Goal: Information Seeking & Learning: Learn about a topic

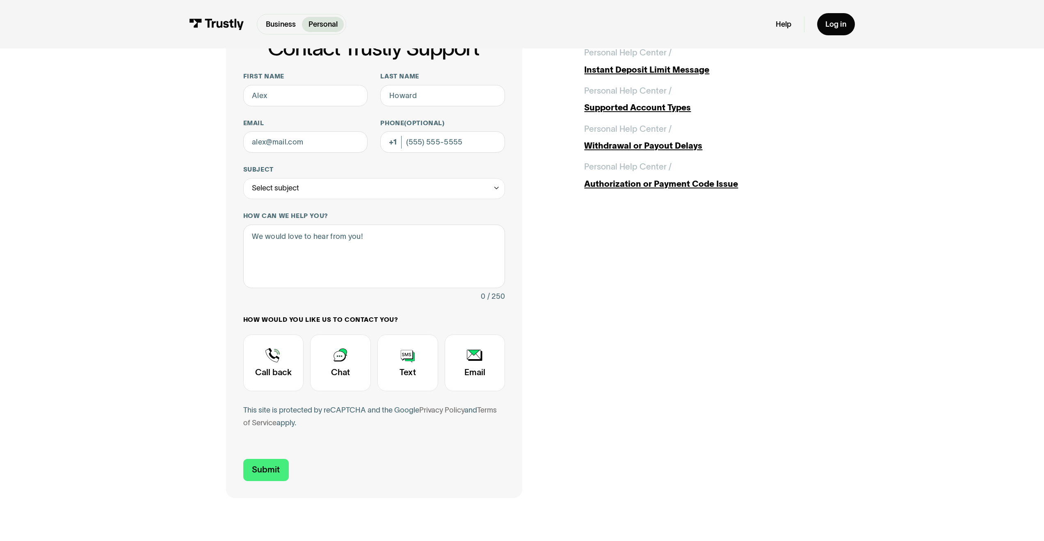
scroll to position [72, 0]
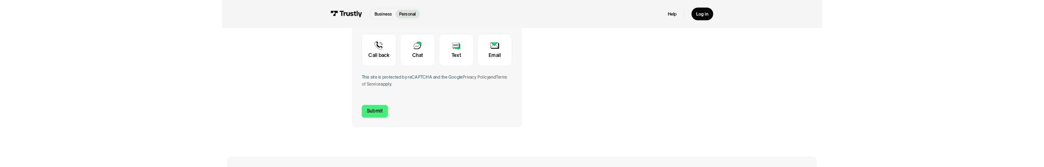
scroll to position [325, 0]
